Goal: Information Seeking & Learning: Learn about a topic

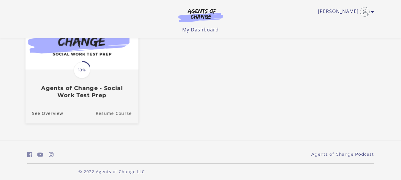
scroll to position [85, 0]
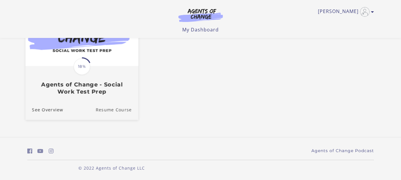
click at [111, 110] on link "Resume Course" at bounding box center [117, 110] width 43 height 20
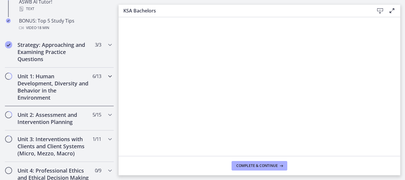
scroll to position [386, 0]
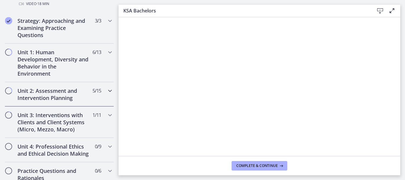
click at [107, 89] on icon "Chapters" at bounding box center [110, 90] width 7 height 7
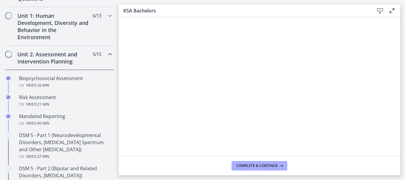
scroll to position [148, 0]
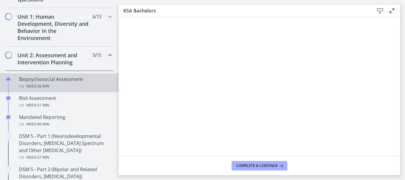
click at [64, 84] on div "Video · 26 min" at bounding box center [65, 86] width 93 height 7
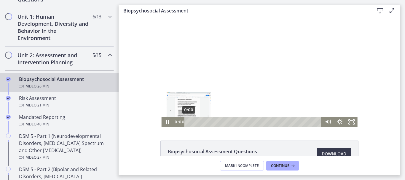
click at [189, 123] on div "0:00" at bounding box center [254, 122] width 130 height 10
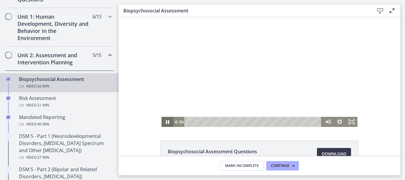
click at [165, 120] on icon "Pause" at bounding box center [167, 122] width 12 height 10
click at [166, 121] on icon "Play Video" at bounding box center [168, 122] width 4 height 5
click at [350, 121] on icon "Fullscreen" at bounding box center [352, 122] width 14 height 12
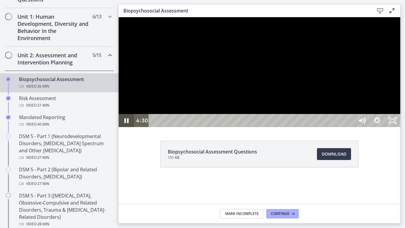
click at [126, 127] on icon "Pause" at bounding box center [126, 120] width 15 height 13
click at [401, 127] on icon "Unfullscreen" at bounding box center [392, 120] width 15 height 13
